Goal: Task Accomplishment & Management: Complete application form

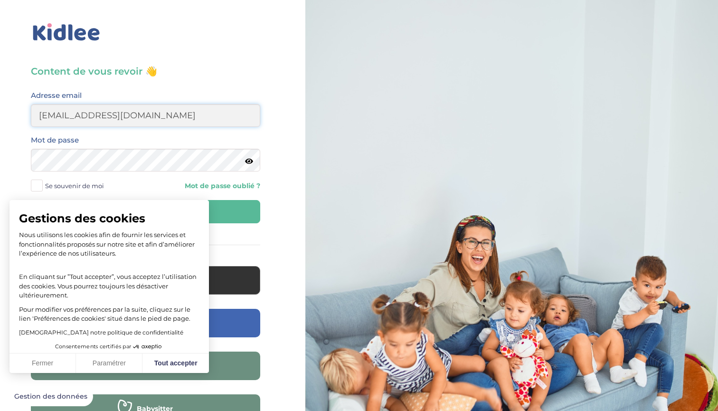
type input "merce_lorca@hotmail.com"
click at [49, 363] on button "Fermer" at bounding box center [42, 363] width 66 height 20
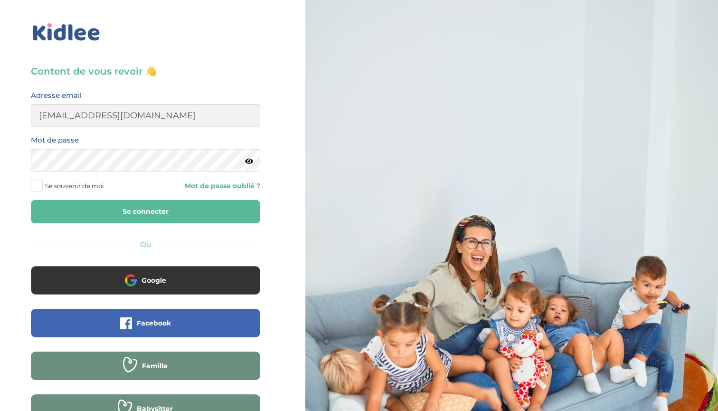
click at [36, 185] on span at bounding box center [37, 185] width 12 height 12
click at [0, 0] on input "Se souvenir de moi" at bounding box center [0, 0] width 0 height 0
click at [201, 185] on link "Mot de passe oublié ?" at bounding box center [205, 185] width 107 height 9
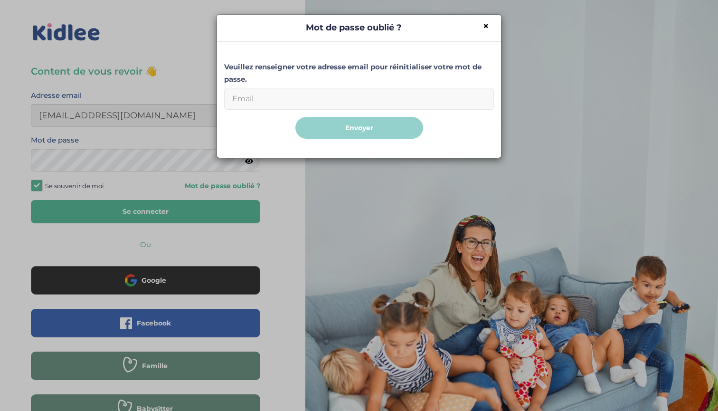
click at [266, 103] on input "Email" at bounding box center [359, 99] width 270 height 22
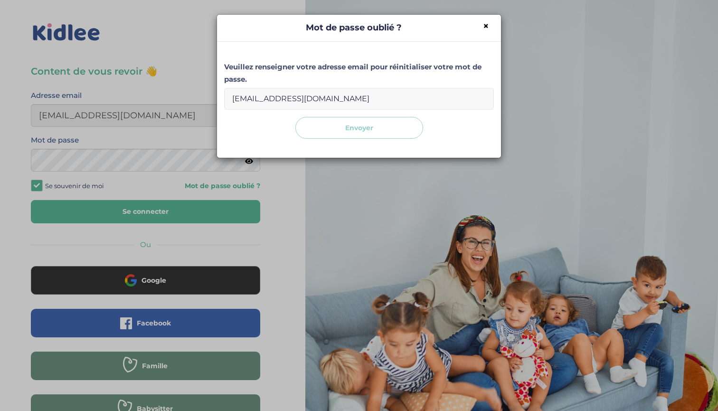
type input "merce_lorca@hotmail.com"
click at [330, 124] on button "Envoyer" at bounding box center [359, 128] width 128 height 22
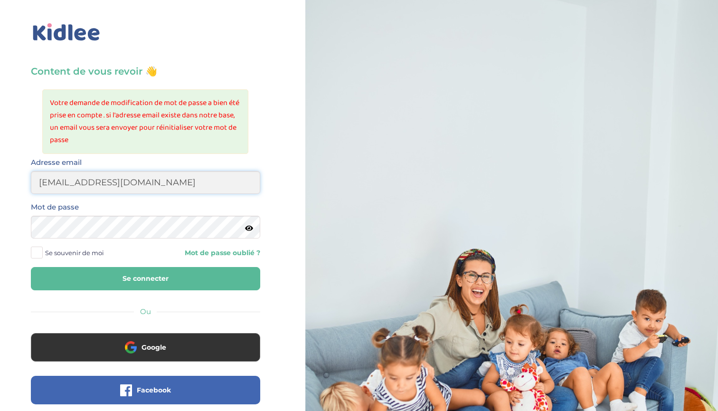
type input "merce_lorca@hotmail.com"
click at [247, 228] on icon at bounding box center [249, 228] width 8 height 7
click at [83, 255] on span "Se souvenir de moi" at bounding box center [74, 252] width 59 height 12
click at [0, 0] on input "Se souvenir de moi" at bounding box center [0, 0] width 0 height 0
click at [118, 273] on button "Se connecter" at bounding box center [145, 278] width 229 height 23
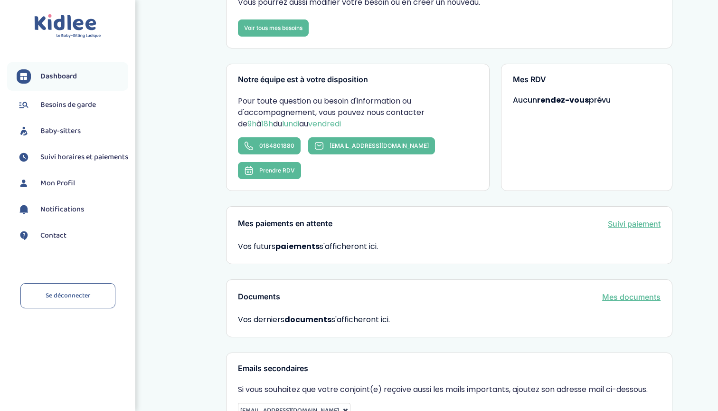
scroll to position [117, 0]
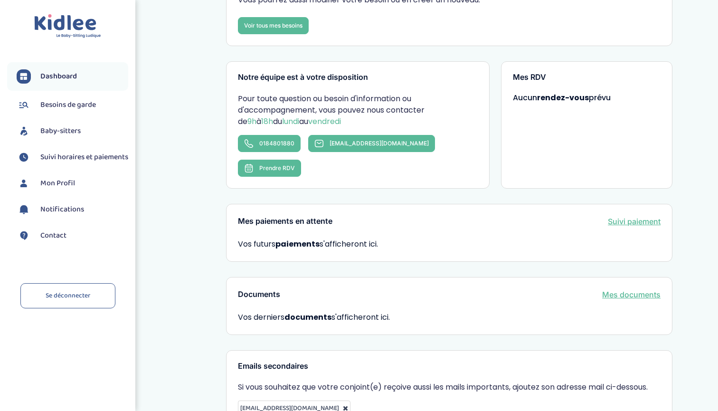
click at [69, 129] on span "Baby-sitters" at bounding box center [60, 130] width 40 height 11
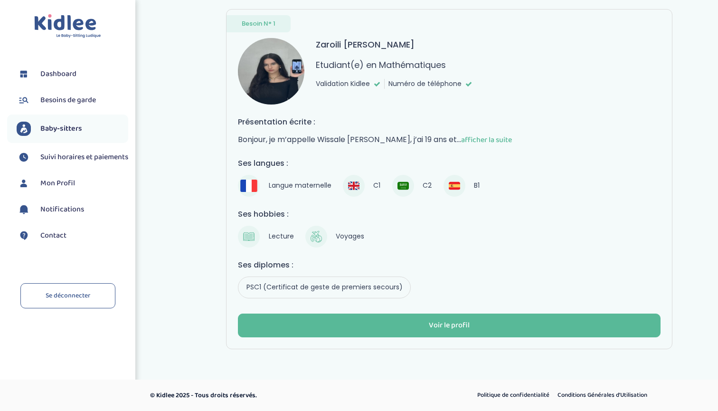
scroll to position [52, 0]
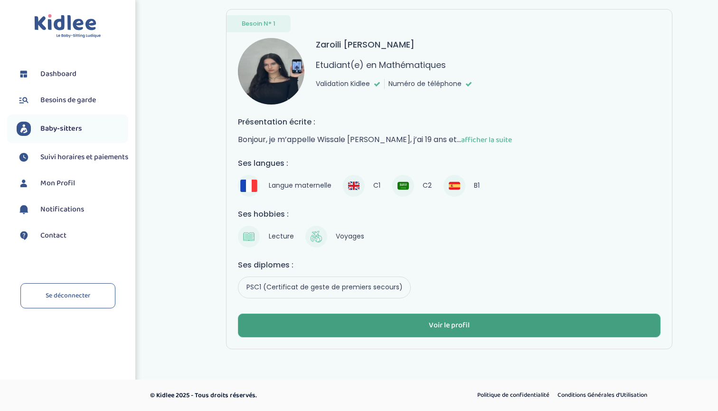
click at [434, 327] on div "Voir le profil" at bounding box center [449, 325] width 41 height 11
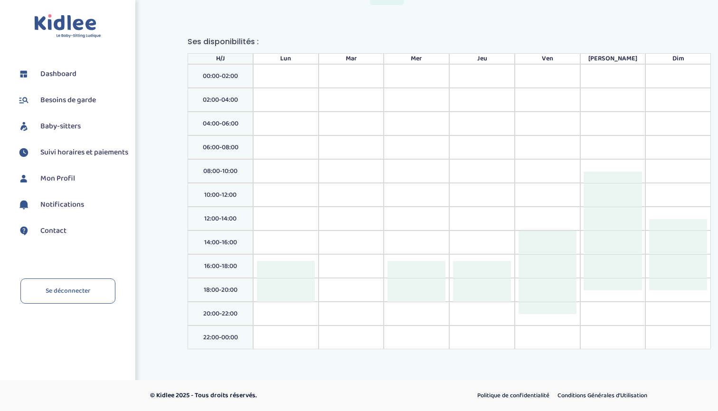
scroll to position [1017, 0]
click at [427, 261] on div at bounding box center [416, 270] width 58 height 18
click at [414, 266] on div at bounding box center [416, 270] width 58 height 18
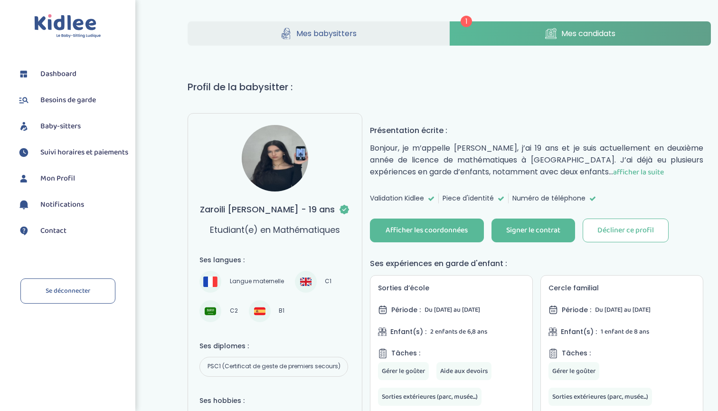
scroll to position [0, 0]
click at [519, 228] on div "Signer le contrat" at bounding box center [533, 230] width 54 height 11
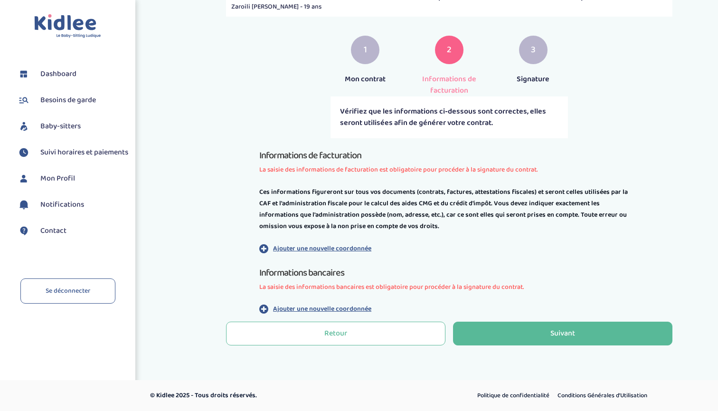
scroll to position [146, 0]
click at [308, 249] on p "Ajouter une nouvelle coordonnée" at bounding box center [322, 249] width 98 height 10
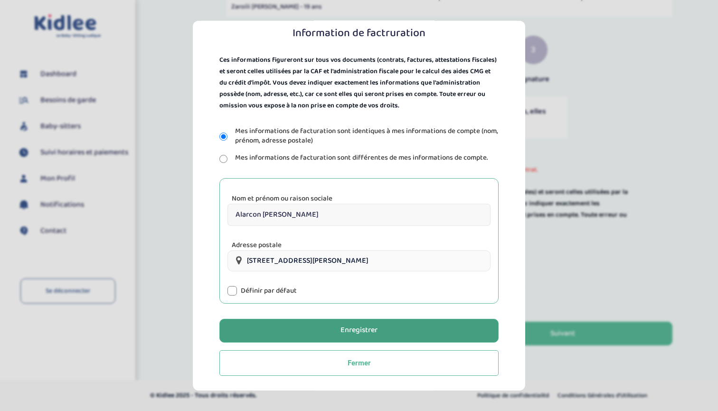
click at [344, 328] on div "Enregistrer" at bounding box center [358, 330] width 37 height 11
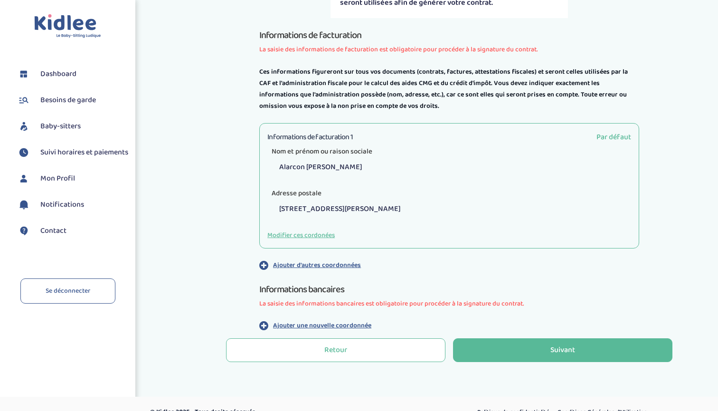
scroll to position [266, 0]
click at [283, 234] on button "Modifier ces cordonées" at bounding box center [300, 235] width 67 height 10
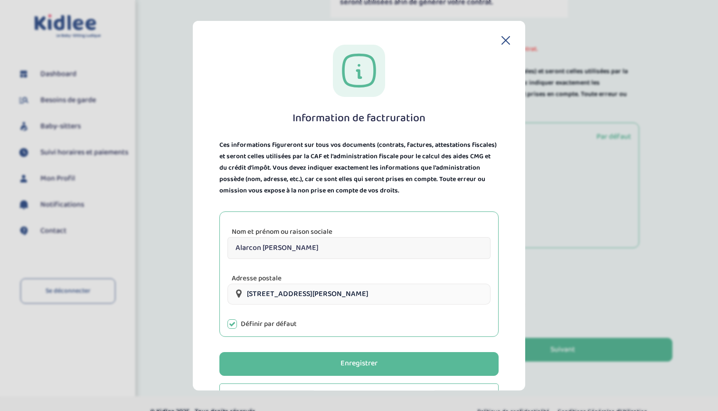
click at [378, 292] on input "15 bis Rue Jobbé Duval, Paris, France" at bounding box center [358, 293] width 263 height 21
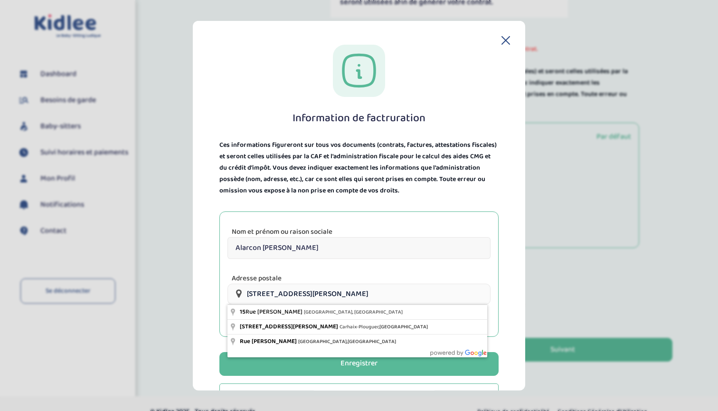
click at [211, 256] on div "Information de factruration Ces informations figureront sur tous vos documents …" at bounding box center [359, 226] width 302 height 364
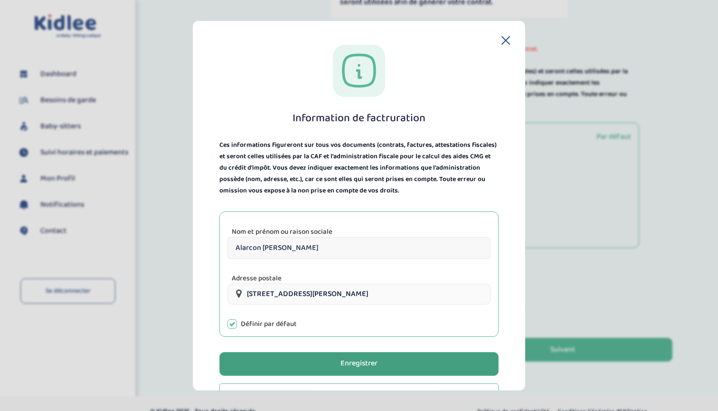
click at [316, 357] on button "Enregistrer" at bounding box center [358, 364] width 279 height 24
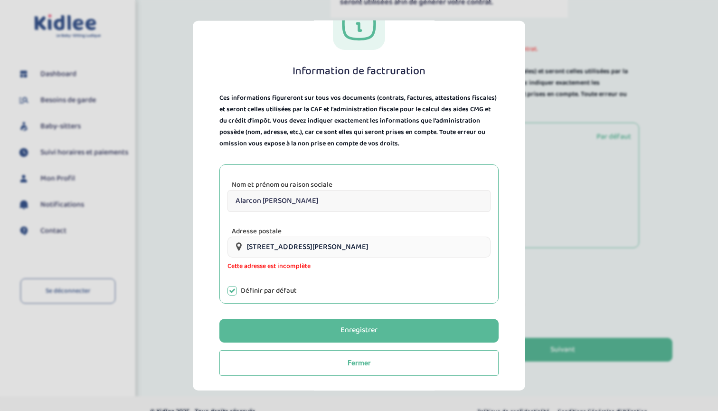
scroll to position [47, 0]
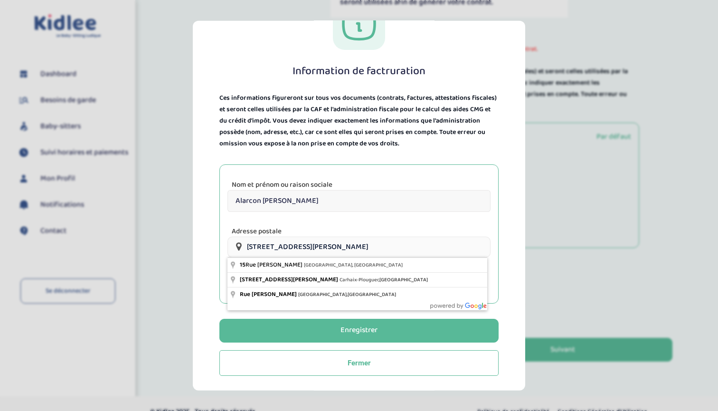
click at [367, 246] on input "15 bis Rue Jobbé Duval, Paris, France" at bounding box center [358, 246] width 263 height 21
click at [255, 247] on input "15 bis Rue Jobbé Duval, Paris, France" at bounding box center [358, 246] width 263 height 21
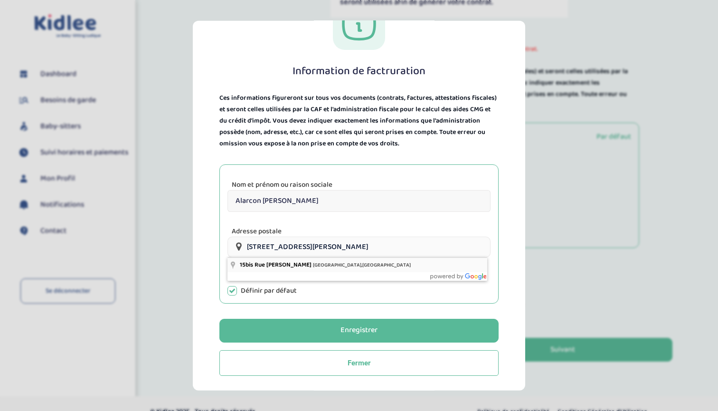
type input "15bis Rue Jobbé Duval, Paris, France"
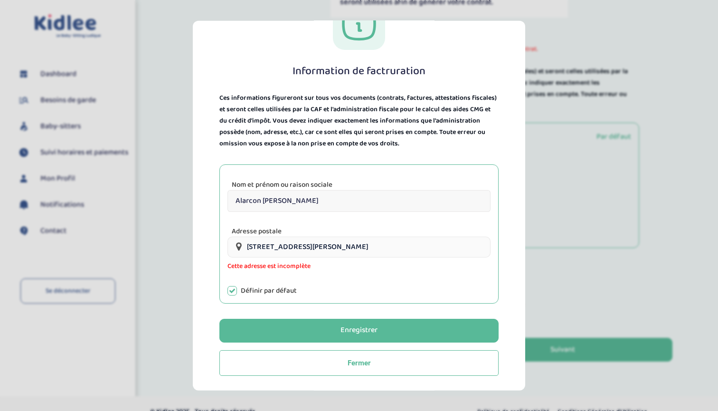
scroll to position [33, 0]
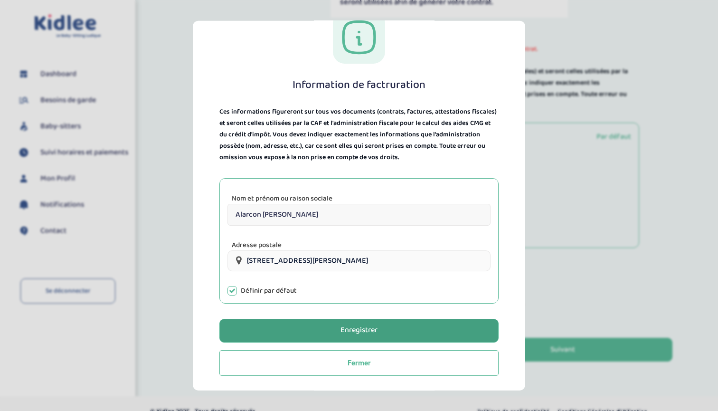
click at [313, 328] on button "Enregistrer" at bounding box center [358, 331] width 279 height 24
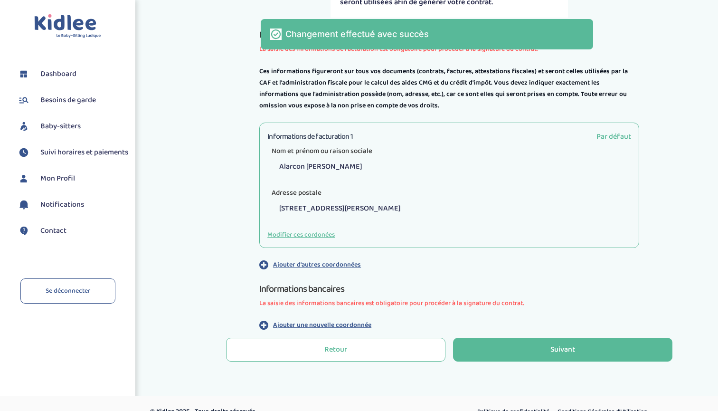
scroll to position [282, 0]
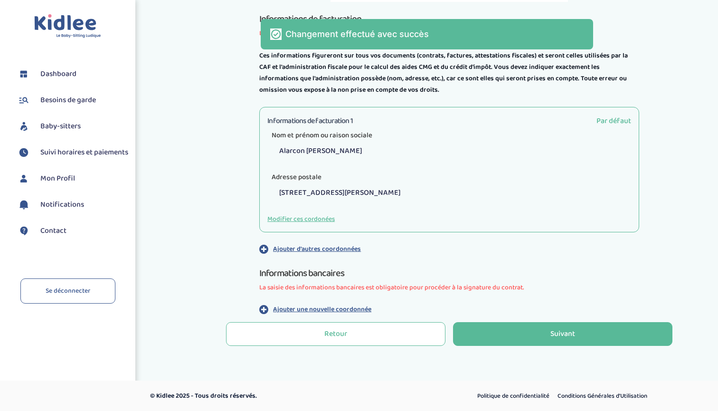
click at [312, 304] on p "Ajouter une nouvelle coordonnée" at bounding box center [322, 309] width 98 height 10
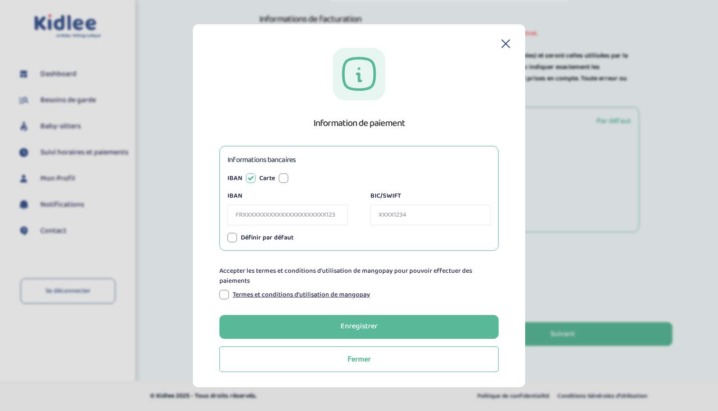
click at [283, 176] on div at bounding box center [283, 177] width 9 height 9
click at [303, 210] on input "Numéro de carte" at bounding box center [287, 215] width 120 height 20
type input "4970 4374 4415 2047"
type input "04/26"
type input "4970437444152047"
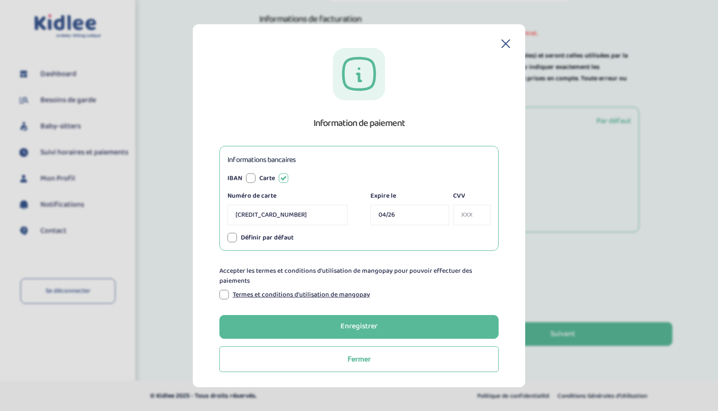
type input "04 / 26"
type input "335"
type input "04/26"
click at [232, 238] on div at bounding box center [231, 237] width 9 height 9
click at [225, 294] on div at bounding box center [223, 294] width 9 height 9
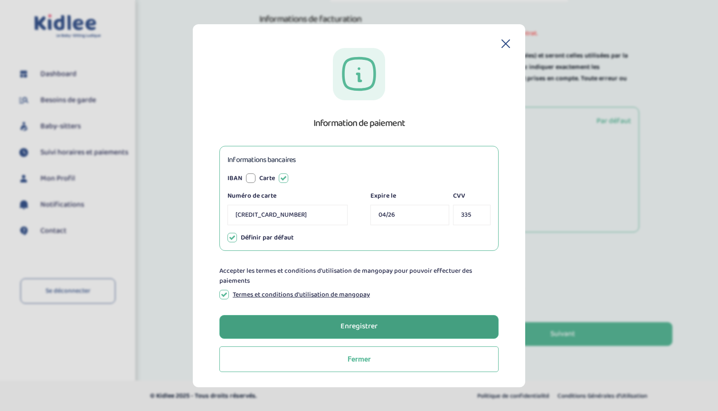
click at [351, 325] on div "Enregistrer" at bounding box center [358, 326] width 37 height 11
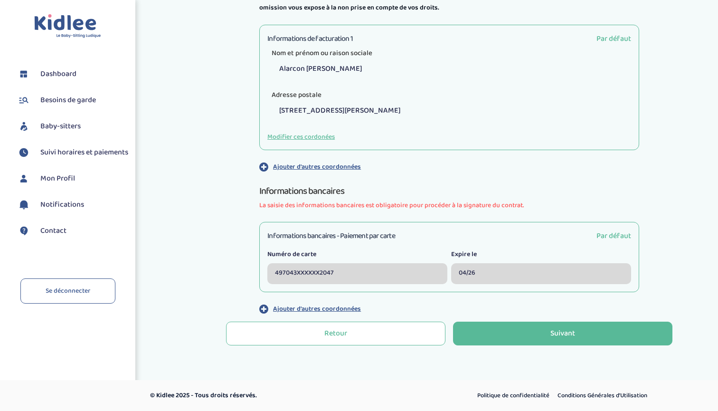
scroll to position [363, 0]
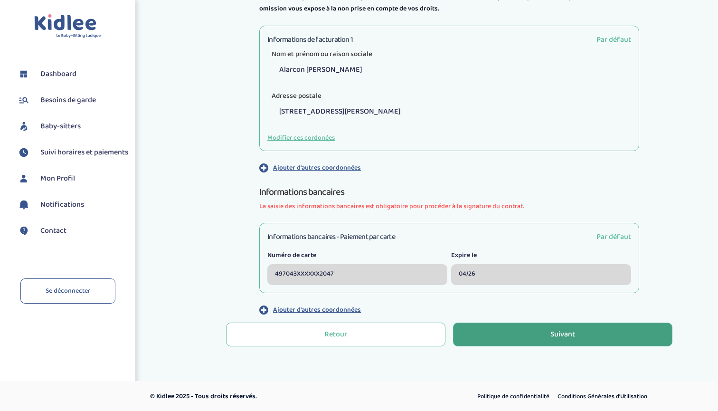
click at [504, 330] on button "Suivant" at bounding box center [562, 334] width 219 height 24
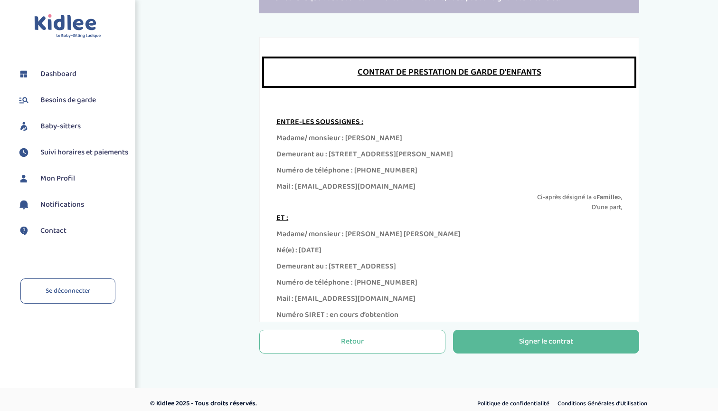
scroll to position [244, 0]
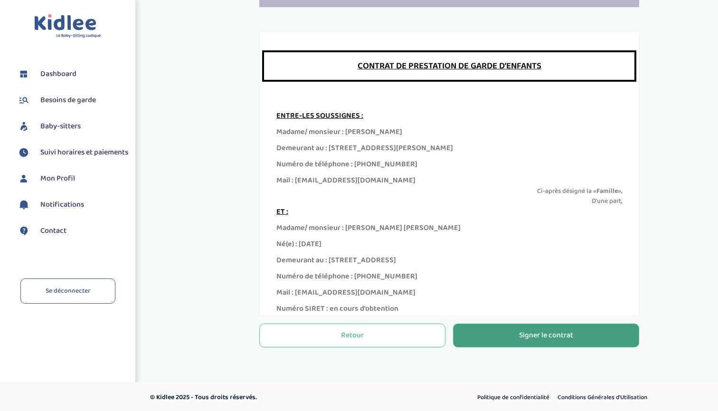
click at [554, 340] on div "Signer le contrat" at bounding box center [546, 335] width 54 height 11
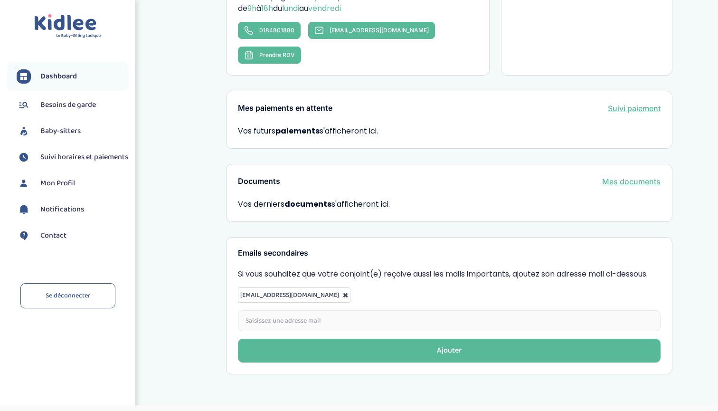
scroll to position [223, 0]
